Goal: Task Accomplishment & Management: Manage account settings

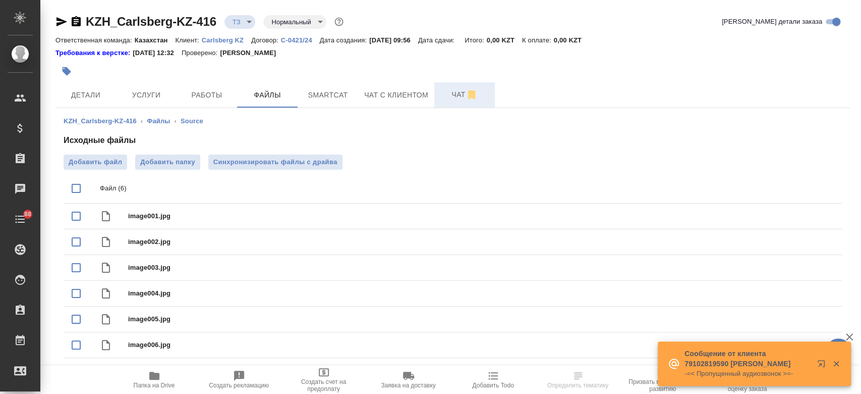
click at [442, 103] on button "Чат" at bounding box center [464, 94] width 61 height 25
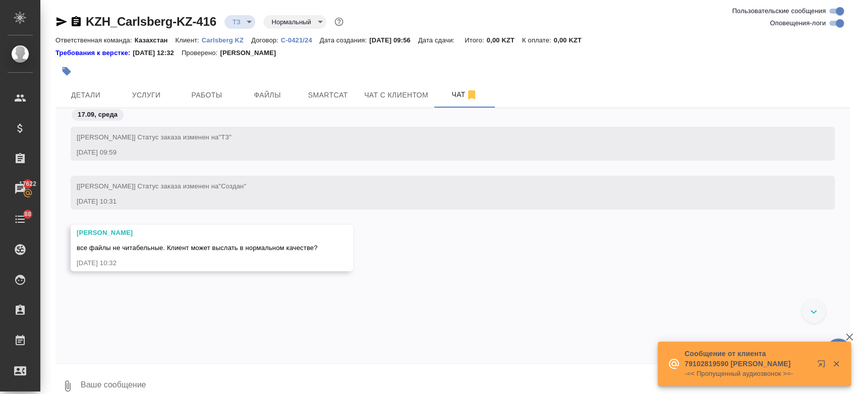
scroll to position [15, 0]
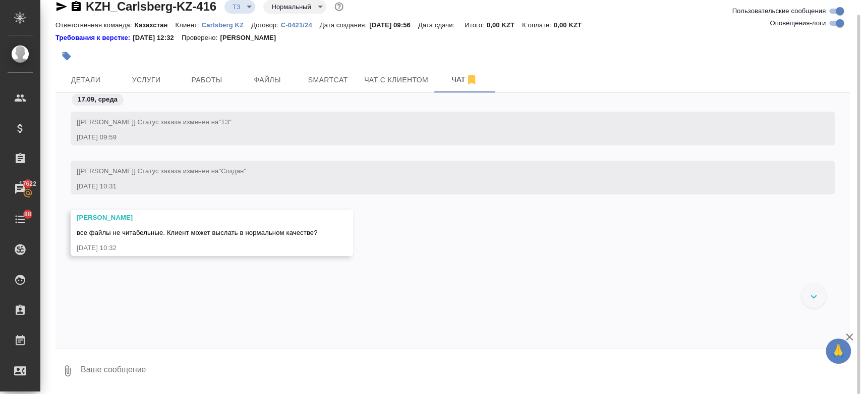
click at [186, 374] on textarea at bounding box center [465, 370] width 770 height 34
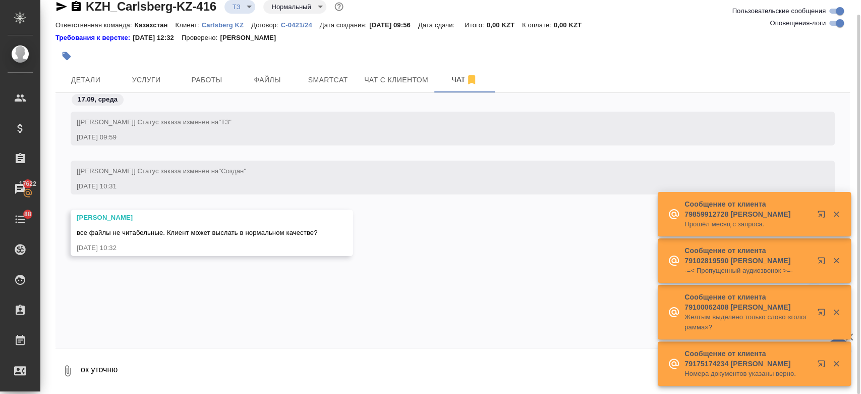
type textarea "ок уточню"
click at [217, 305] on div "ок уточню 17.09.25, 10:35" at bounding box center [453, 295] width 795 height 49
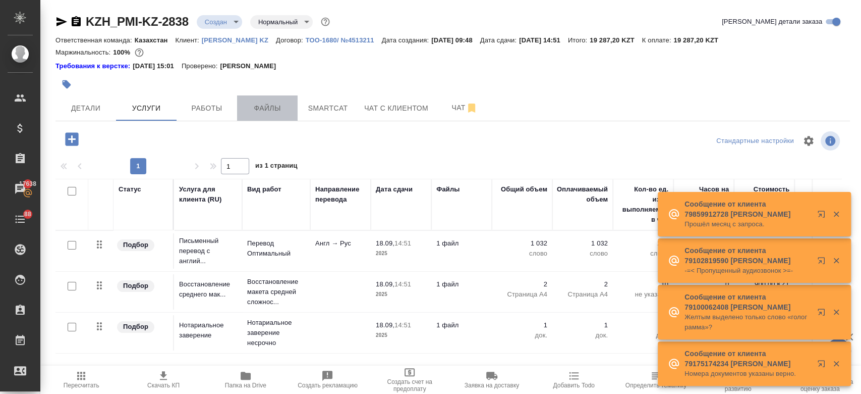
click at [257, 116] on button "Файлы" at bounding box center [267, 107] width 61 height 25
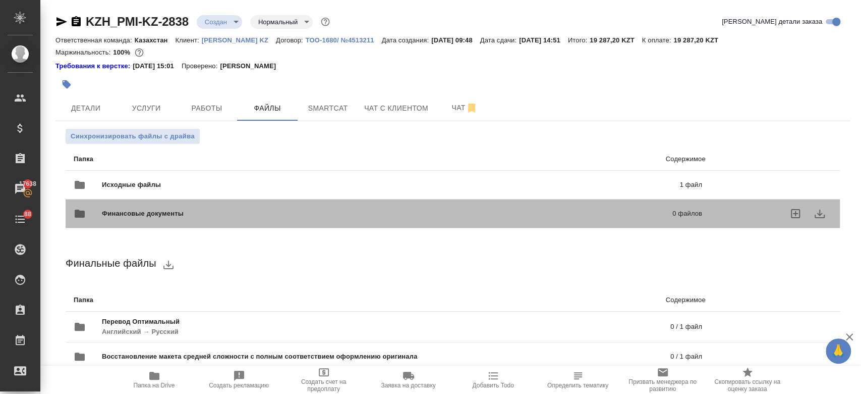
click at [222, 191] on div "Финансовые документы 0 файлов" at bounding box center [388, 213] width 649 height 44
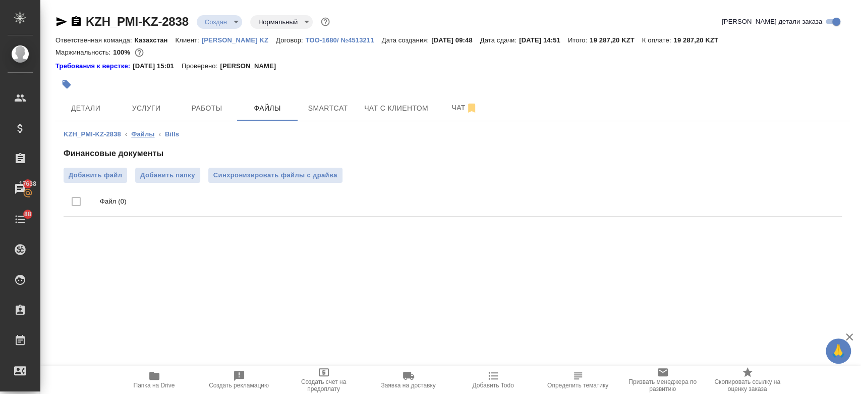
click at [143, 133] on link "Файлы" at bounding box center [142, 134] width 23 height 8
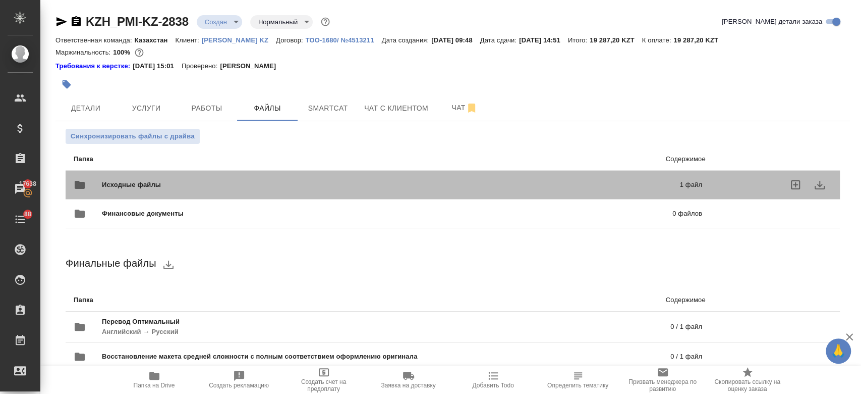
click at [142, 189] on span "Исходные файлы" at bounding box center [261, 185] width 318 height 10
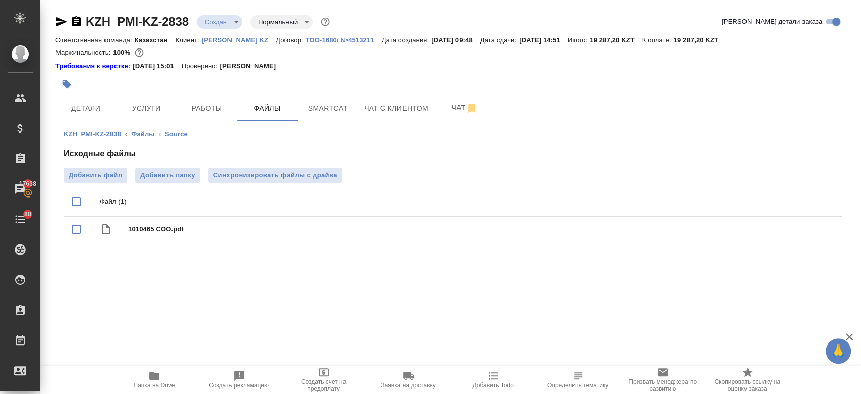
click at [191, 75] on div at bounding box center [321, 84] width 530 height 22
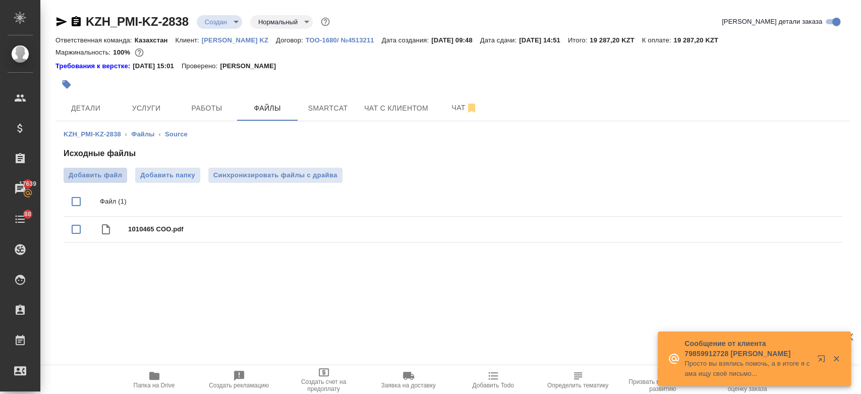
click at [111, 170] on span "Добавить файл" at bounding box center [95, 175] width 53 height 10
click at [0, 0] on input "Добавить файл" at bounding box center [0, 0] width 0 height 0
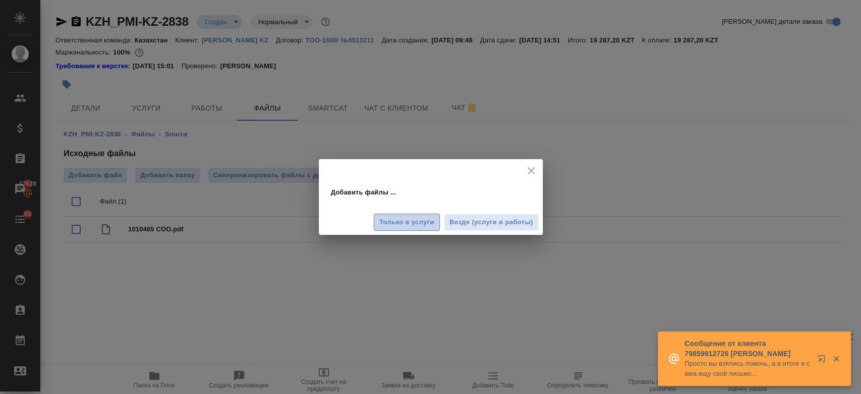
click at [401, 221] on span "Только в услуги" at bounding box center [406, 222] width 55 height 12
